Goal: Transaction & Acquisition: Purchase product/service

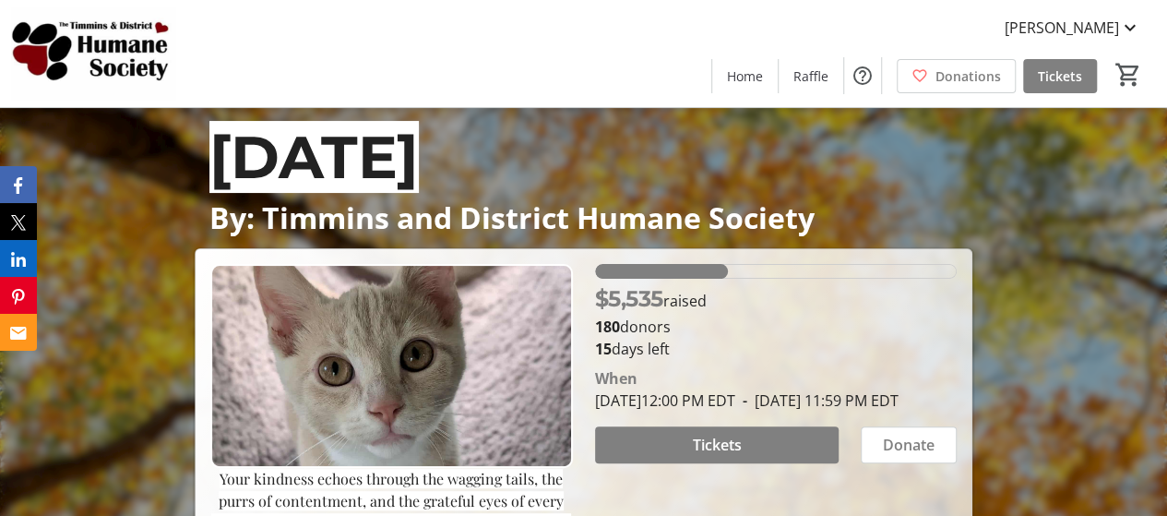
scroll to position [185, 0]
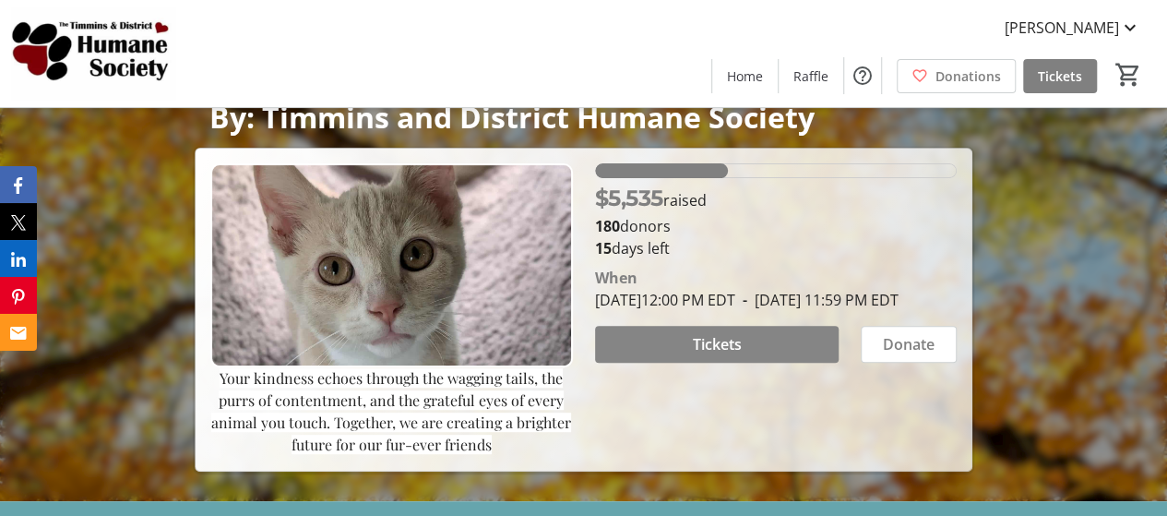
click at [736, 355] on span "Tickets" at bounding box center [716, 344] width 49 height 22
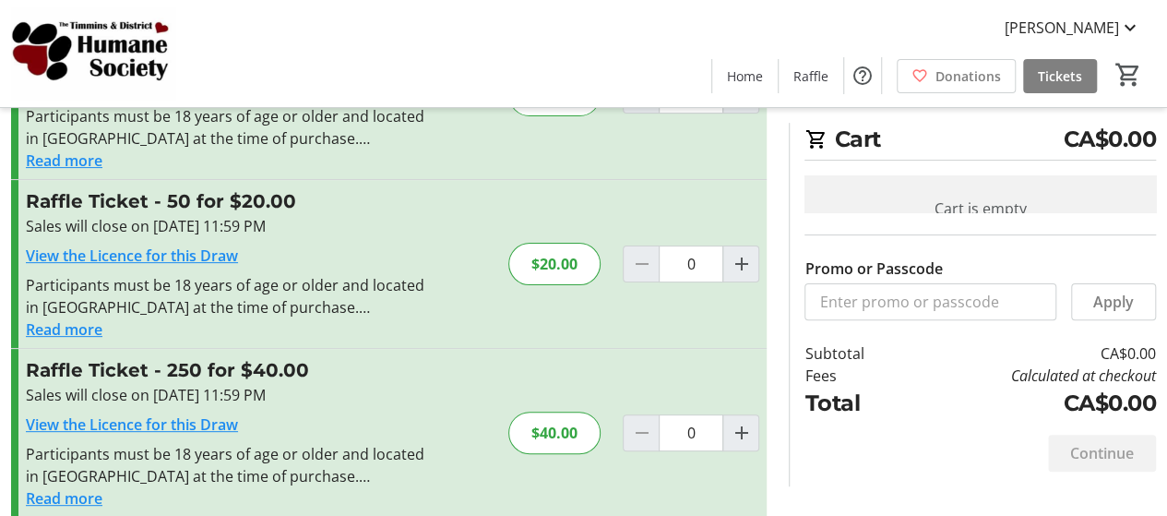
scroll to position [164, 0]
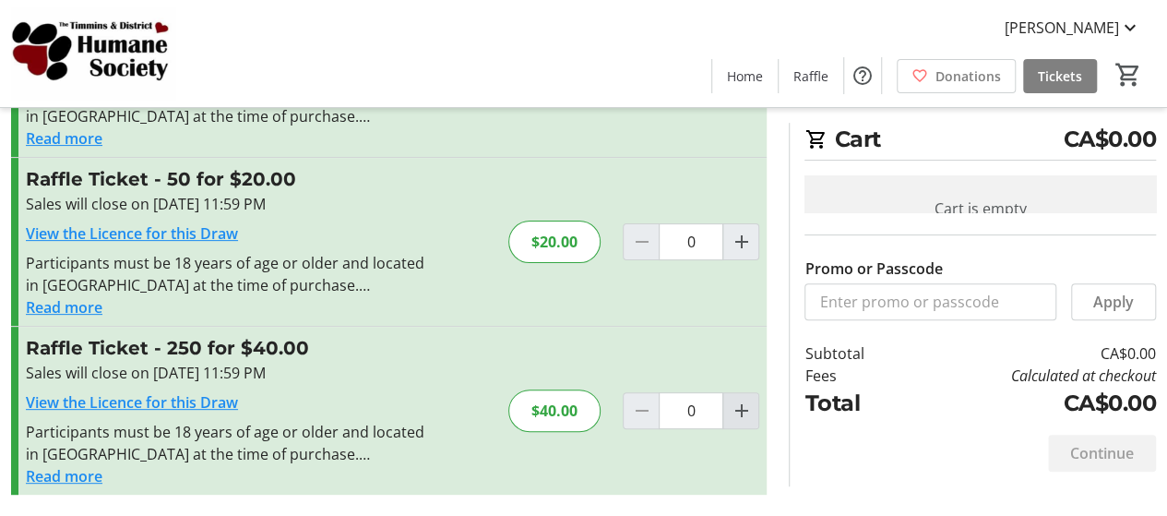
click at [746, 405] on mat-icon "Increment by one" at bounding box center [741, 411] width 22 height 22
type input "1"
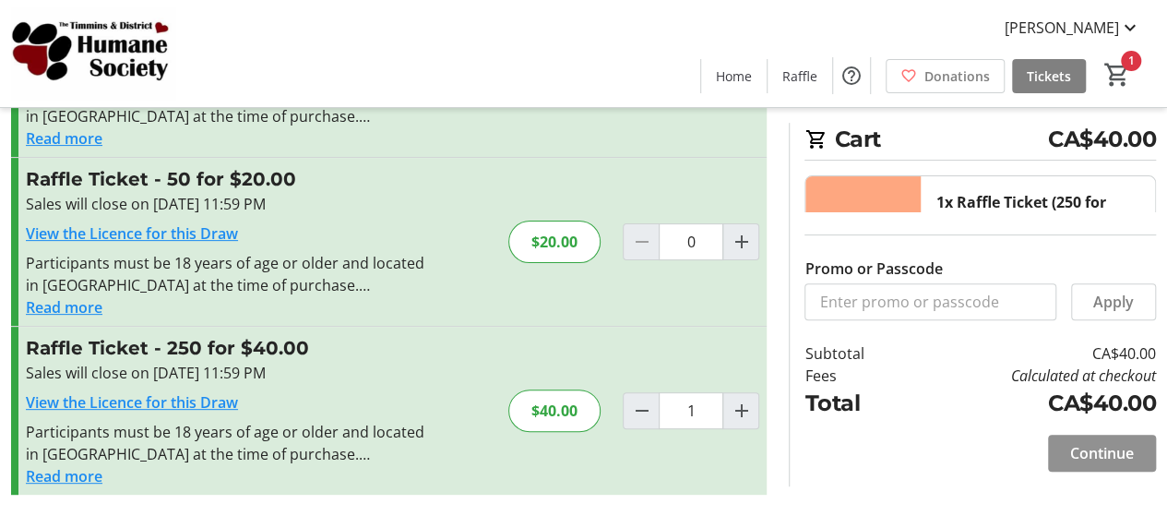
click at [1113, 453] on span "Continue" at bounding box center [1103, 453] width 64 height 22
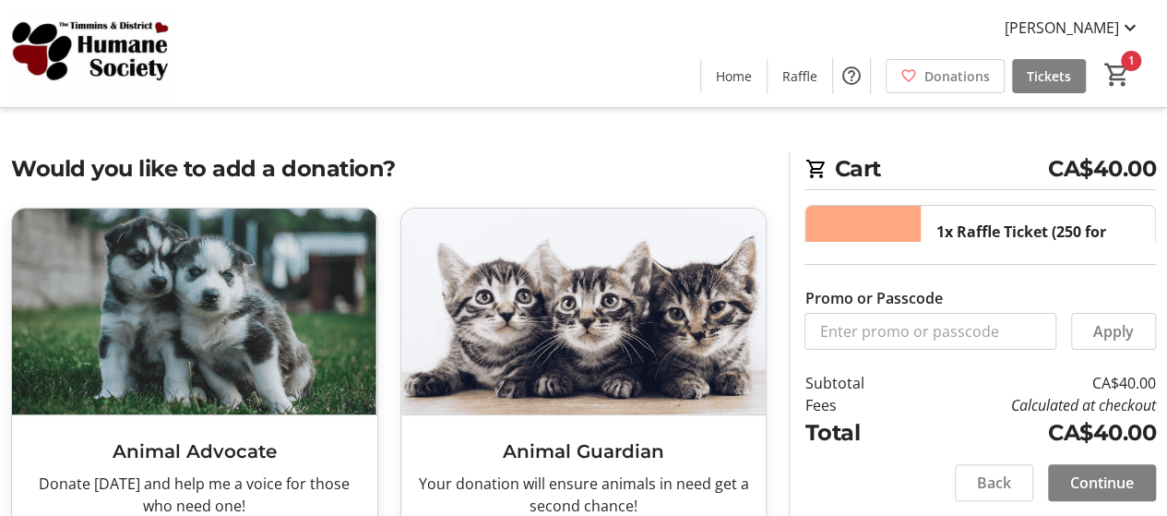
scroll to position [461, 0]
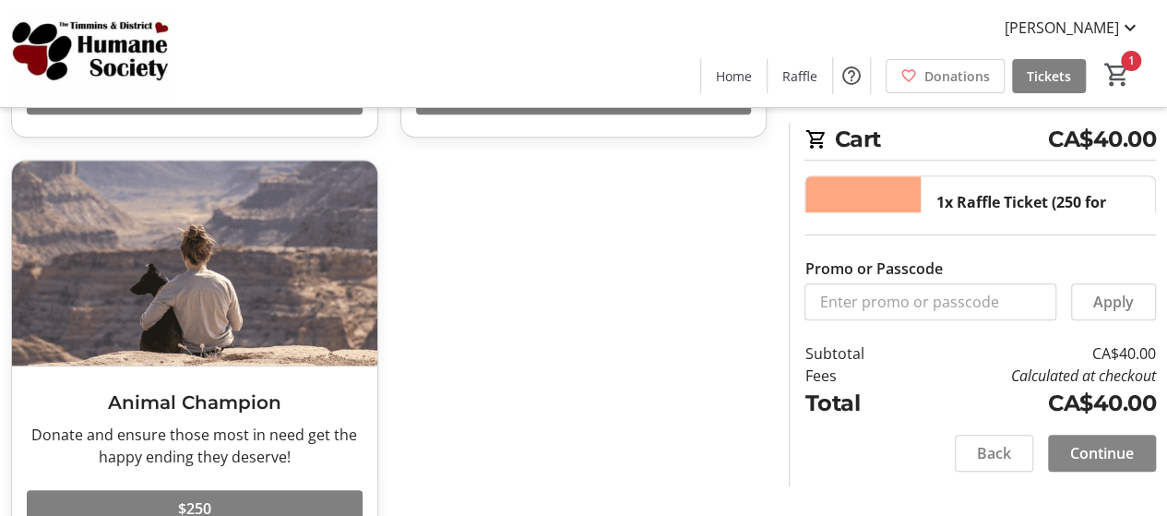
click at [1120, 452] on span "Continue" at bounding box center [1103, 453] width 64 height 22
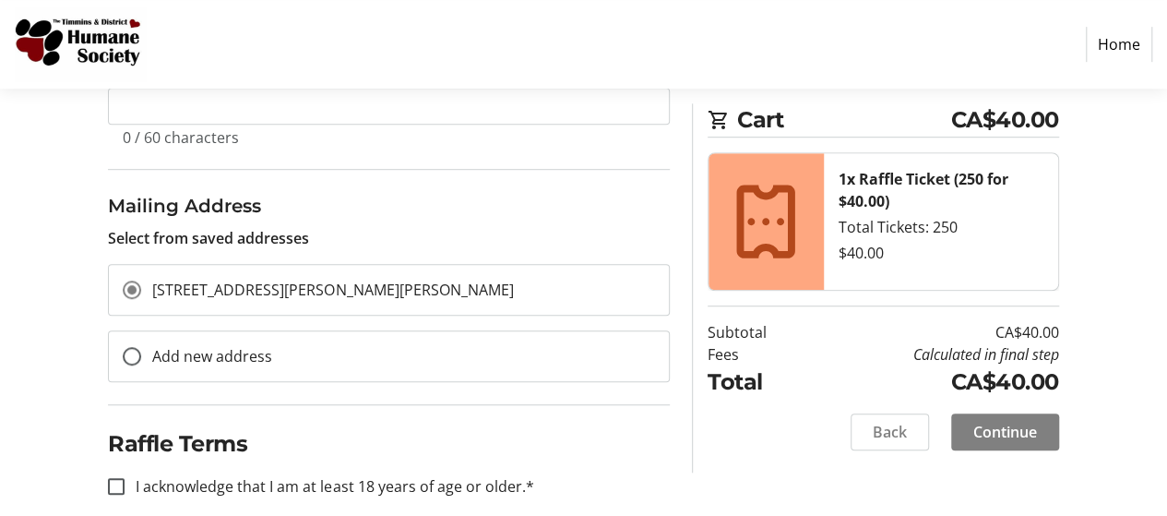
scroll to position [554, 0]
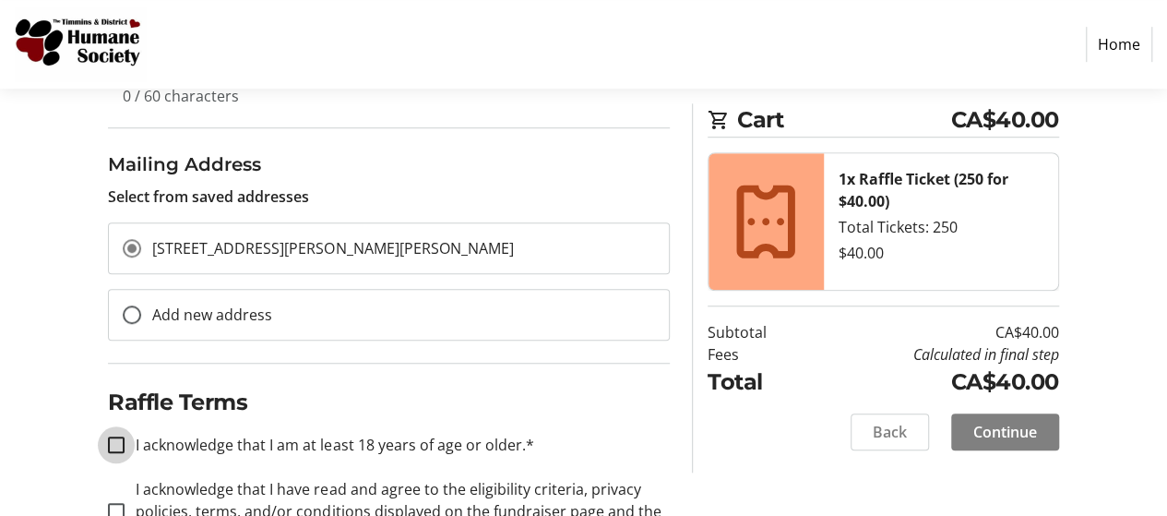
click at [114, 437] on input "I acknowledge that I am at least 18 years of age or older.*" at bounding box center [116, 445] width 17 height 17
checkbox input "true"
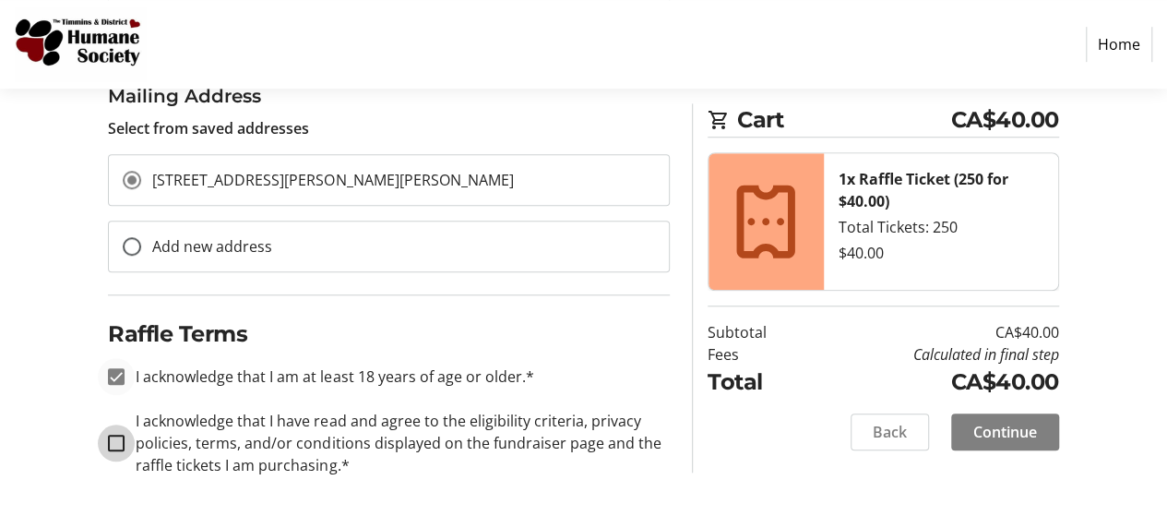
click at [114, 435] on input "I acknowledge that I have read and agree to the eligibility criteria, privacy p…" at bounding box center [116, 443] width 17 height 17
checkbox input "true"
click at [1009, 422] on span "Continue" at bounding box center [1006, 432] width 64 height 22
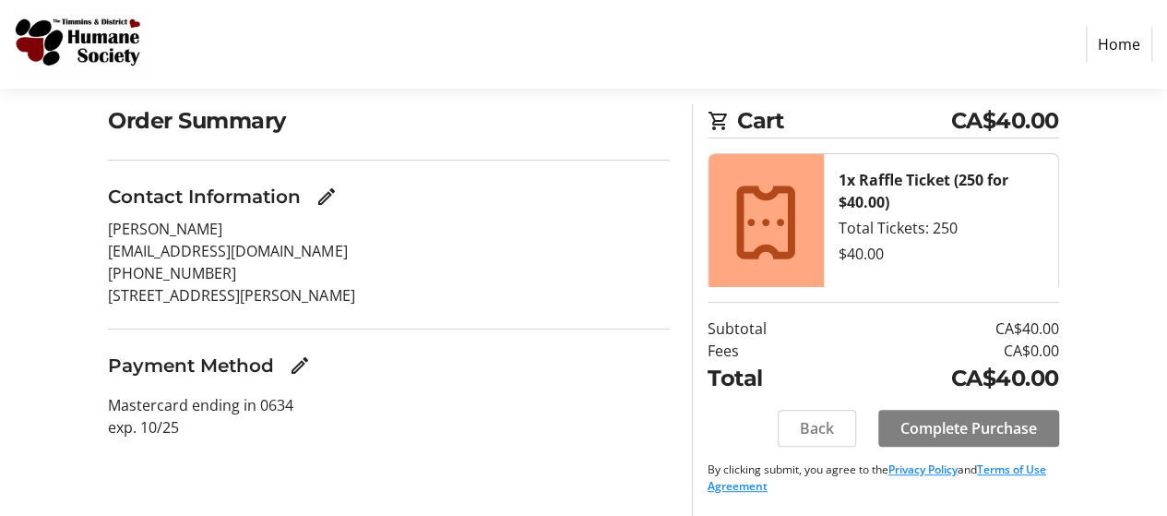
scroll to position [138, 0]
click at [1023, 440] on span at bounding box center [969, 427] width 181 height 44
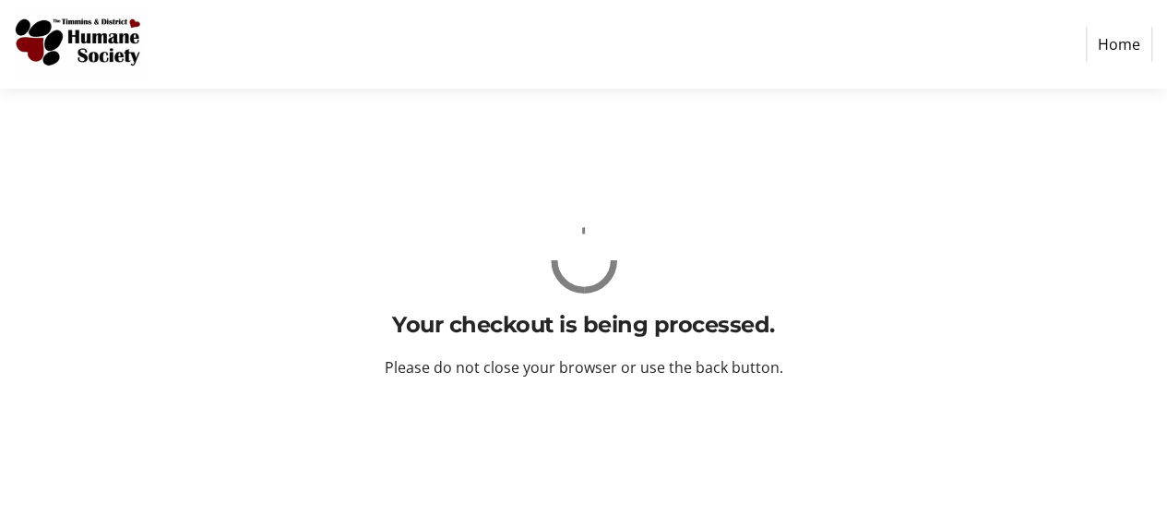
scroll to position [0, 0]
